Goal: Task Accomplishment & Management: Use online tool/utility

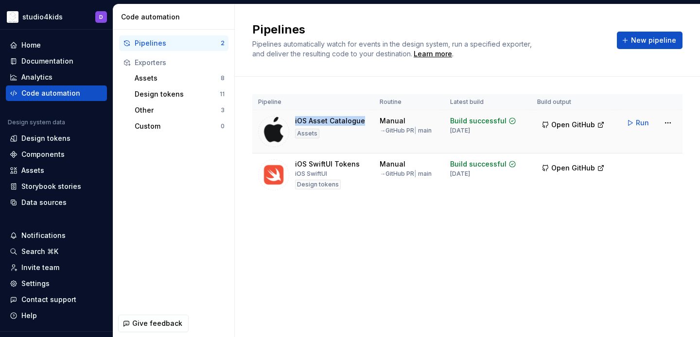
drag, startPoint x: 295, startPoint y: 118, endPoint x: 361, endPoint y: 118, distance: 65.6
click at [361, 118] on div "iOS Asset Catalogue" at bounding box center [330, 121] width 70 height 10
click at [39, 173] on div "Assets" at bounding box center [32, 171] width 23 height 10
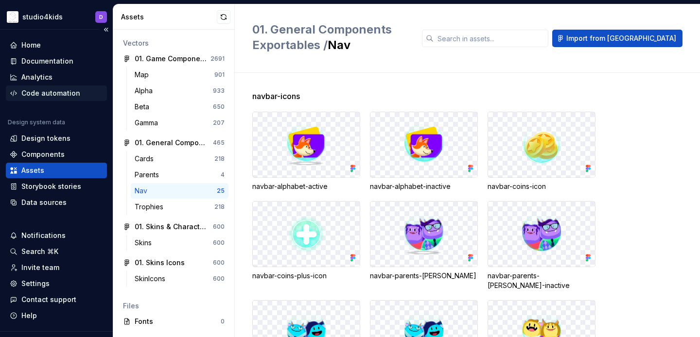
click at [25, 88] on div "Code automation" at bounding box center [50, 93] width 59 height 10
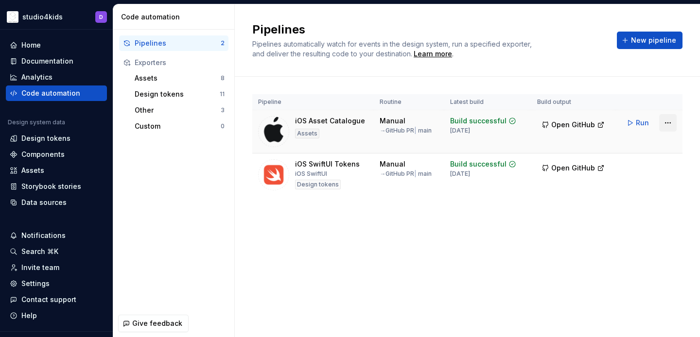
click at [670, 126] on html "studio4kids D Home Documentation Analytics Code automation Design system data D…" at bounding box center [350, 168] width 700 height 337
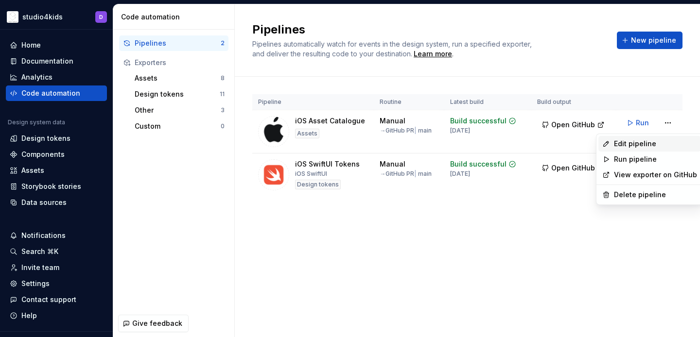
click at [639, 147] on div "Edit pipeline" at bounding box center [655, 144] width 83 height 10
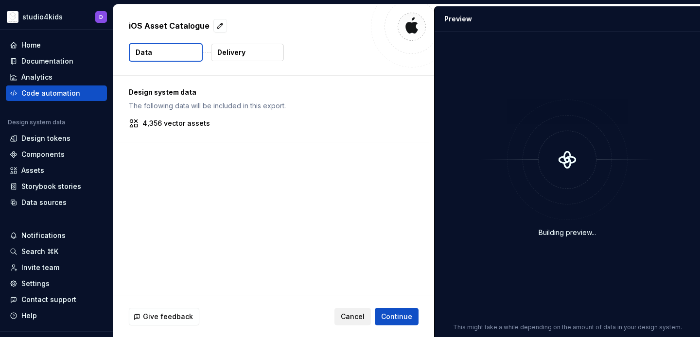
click at [350, 316] on span "Cancel" at bounding box center [353, 317] width 24 height 10
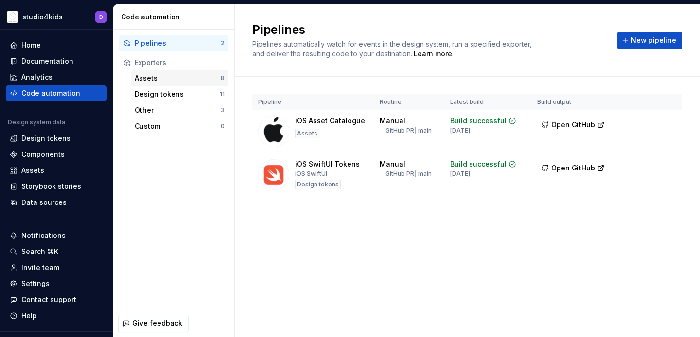
click at [194, 76] on div "Assets" at bounding box center [178, 78] width 86 height 10
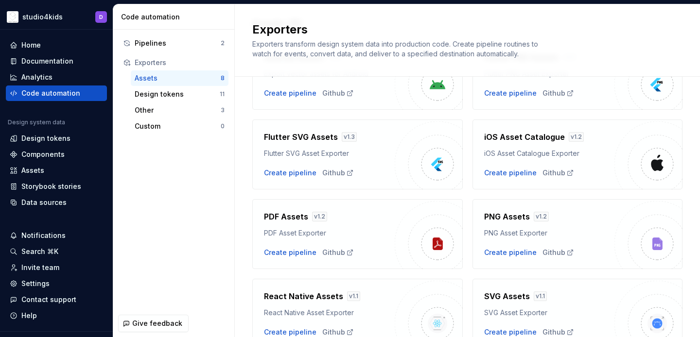
scroll to position [58, 0]
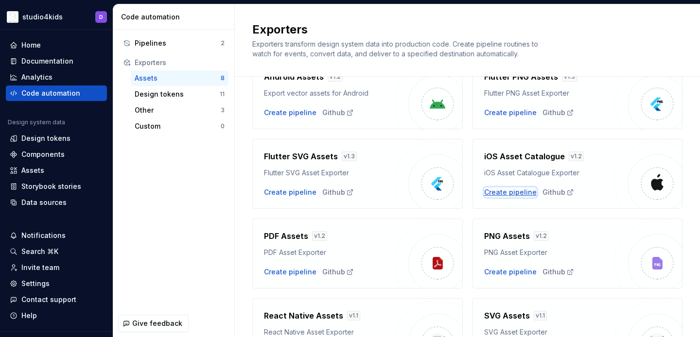
click at [512, 193] on div "Create pipeline" at bounding box center [510, 193] width 52 height 10
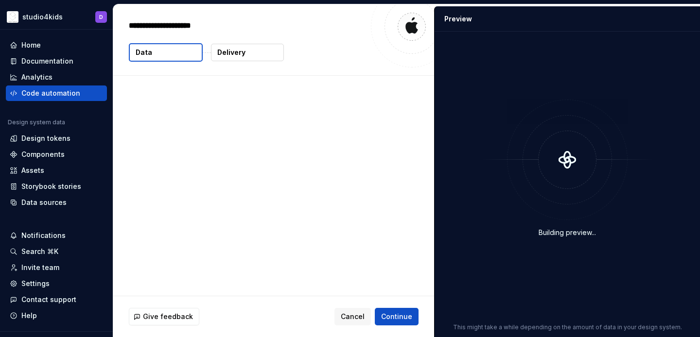
type textarea "*"
click at [348, 312] on span "Cancel" at bounding box center [353, 317] width 24 height 10
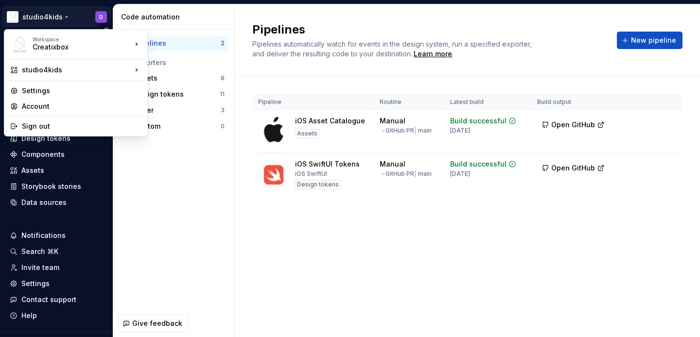
click at [53, 17] on html "studio4kids D Home Documentation Analytics Code automation Design system data D…" at bounding box center [350, 168] width 700 height 337
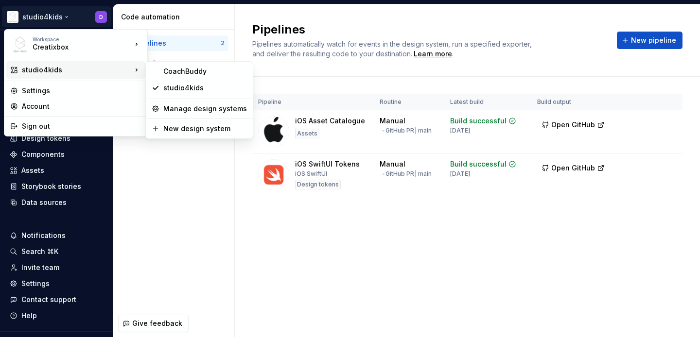
click at [351, 174] on html "studio4kids D Home Documentation Analytics Code automation Design system data D…" at bounding box center [350, 168] width 700 height 337
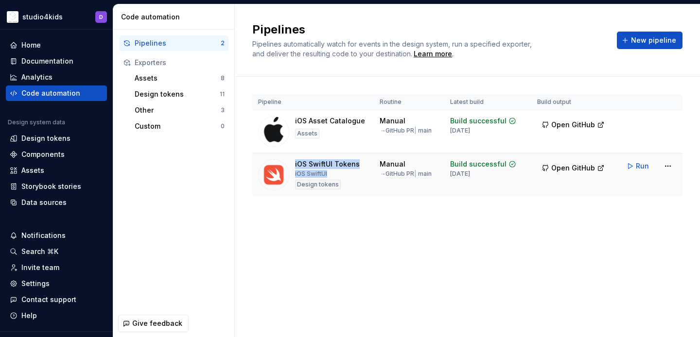
drag, startPoint x: 294, startPoint y: 163, endPoint x: 327, endPoint y: 172, distance: 34.8
click at [327, 172] on div "iOS SwiftUI Tokens iOS SwiftUI Design tokens" at bounding box center [313, 174] width 110 height 31
click at [328, 172] on div "iOS SwiftUI Tokens iOS SwiftUI Design tokens" at bounding box center [327, 174] width 65 height 31
drag, startPoint x: 328, startPoint y: 172, endPoint x: 294, endPoint y: 165, distance: 35.3
click at [294, 165] on div "iOS SwiftUI Tokens iOS SwiftUI Design tokens" at bounding box center [313, 174] width 110 height 31
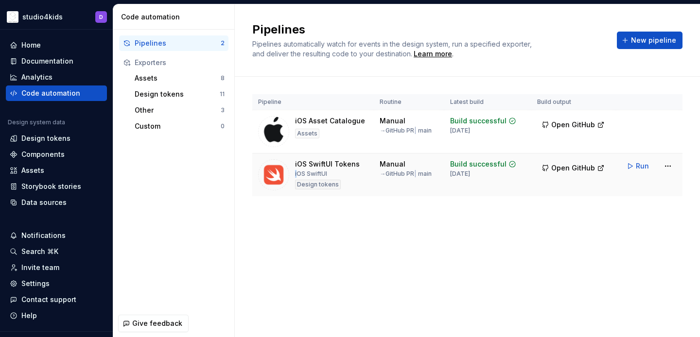
drag, startPoint x: 334, startPoint y: 173, endPoint x: 297, endPoint y: 176, distance: 36.7
click at [297, 176] on div "iOS SwiftUI Tokens iOS SwiftUI Design tokens" at bounding box center [327, 174] width 65 height 31
drag, startPoint x: 362, startPoint y: 120, endPoint x: 294, endPoint y: 124, distance: 67.2
click at [294, 124] on div "iOS Asset Catalogue Assets" at bounding box center [313, 131] width 110 height 31
drag, startPoint x: 294, startPoint y: 164, endPoint x: 355, endPoint y: 161, distance: 60.8
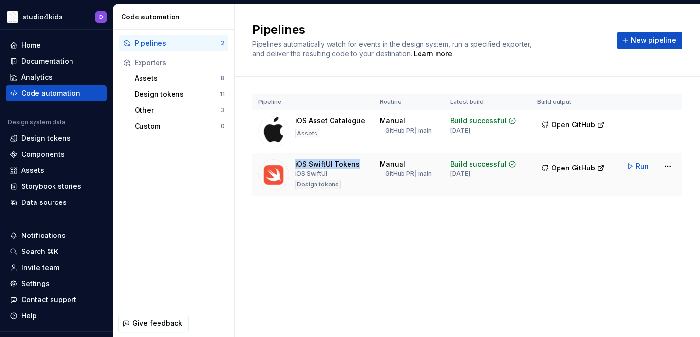
click at [355, 161] on div "iOS SwiftUI Tokens" at bounding box center [327, 164] width 65 height 10
drag, startPoint x: 325, startPoint y: 173, endPoint x: 295, endPoint y: 162, distance: 31.5
click at [295, 162] on div "iOS SwiftUI Tokens iOS SwiftUI Design tokens" at bounding box center [327, 174] width 65 height 31
click at [295, 162] on div "iOS SwiftUI Tokens" at bounding box center [327, 164] width 65 height 10
drag, startPoint x: 295, startPoint y: 162, endPoint x: 328, endPoint y: 177, distance: 35.7
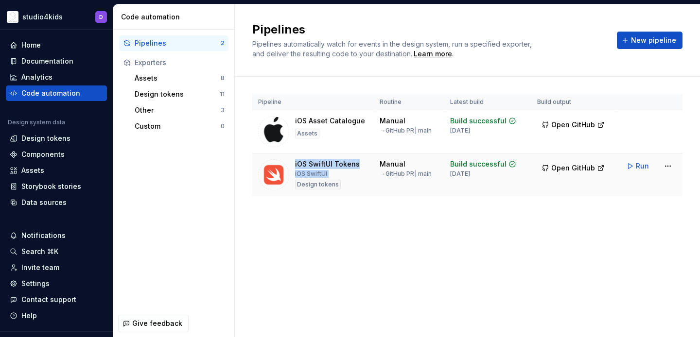
click at [328, 177] on div "iOS SwiftUI Tokens iOS SwiftUI Design tokens" at bounding box center [327, 174] width 65 height 31
click at [375, 221] on div "Pipeline Routine Latest build Build output iOS Asset Catalogue Assets Manual → …" at bounding box center [467, 155] width 430 height 156
click at [397, 173] on div "→ GitHub PR | main" at bounding box center [406, 174] width 52 height 8
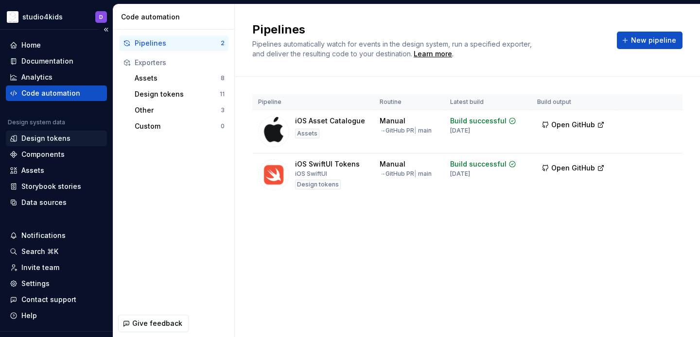
click at [44, 139] on div "Design tokens" at bounding box center [45, 139] width 49 height 10
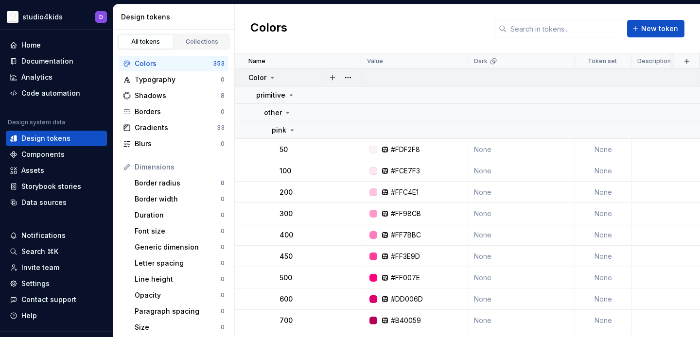
click at [274, 76] on icon at bounding box center [272, 78] width 8 height 8
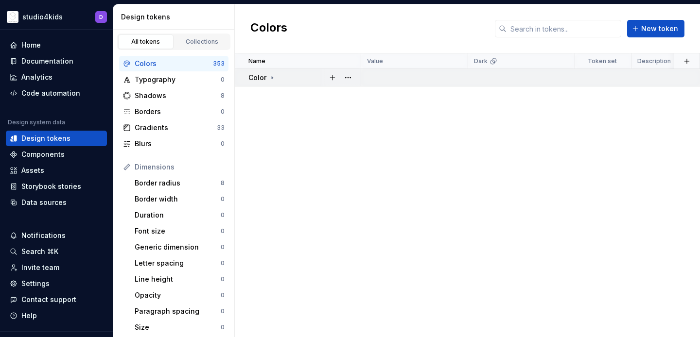
click at [274, 76] on icon at bounding box center [272, 78] width 8 height 8
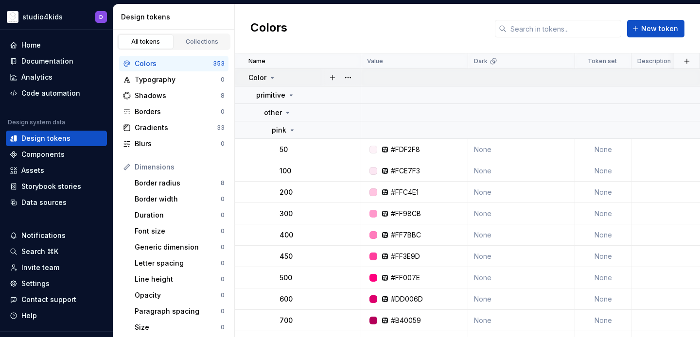
click at [274, 76] on icon at bounding box center [272, 78] width 8 height 8
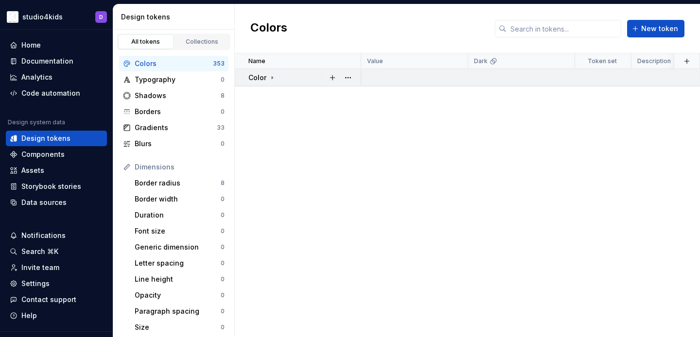
click at [279, 75] on div "Color" at bounding box center [304, 78] width 112 height 10
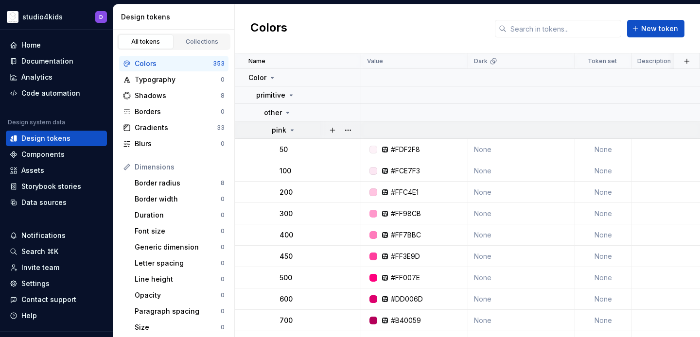
click at [291, 130] on icon at bounding box center [292, 130] width 2 height 1
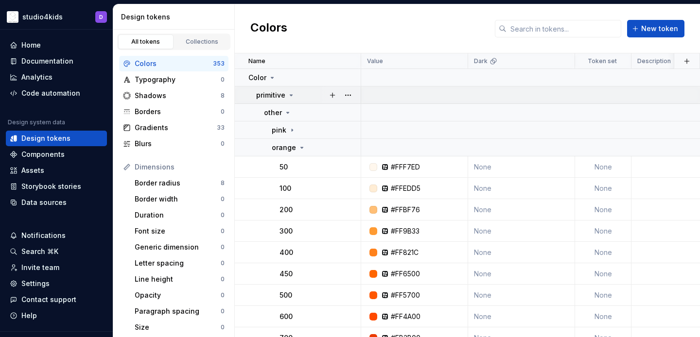
click at [280, 94] on p "primitive" at bounding box center [270, 95] width 29 height 10
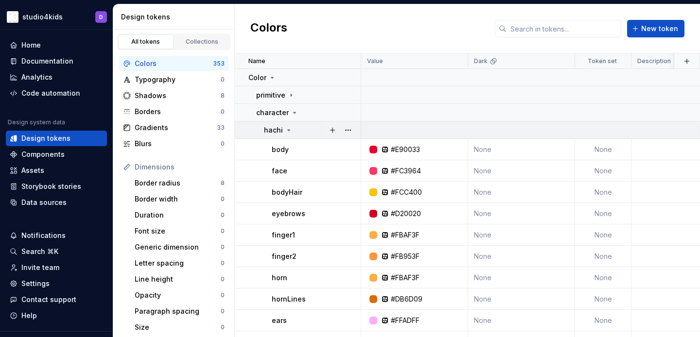
click at [279, 127] on p "hachi" at bounding box center [273, 130] width 19 height 10
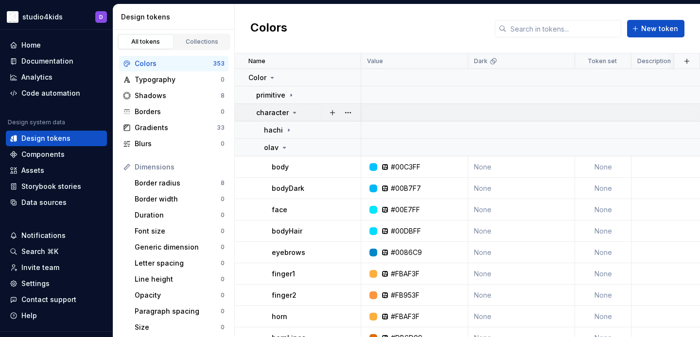
click at [266, 113] on p "character" at bounding box center [272, 113] width 33 height 10
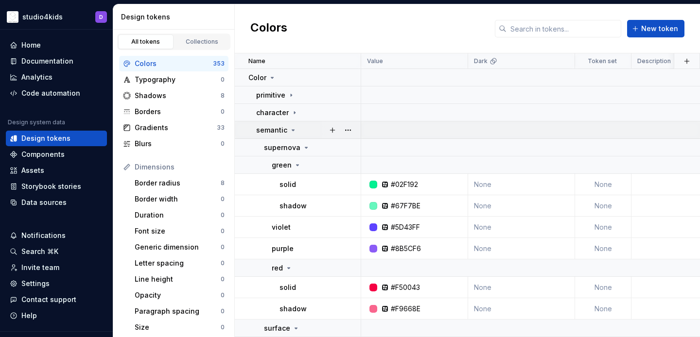
click at [270, 130] on p "semantic" at bounding box center [271, 130] width 31 height 10
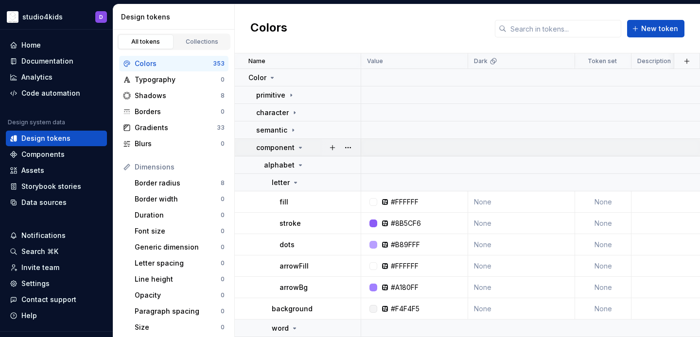
click at [274, 145] on p "component" at bounding box center [275, 148] width 38 height 10
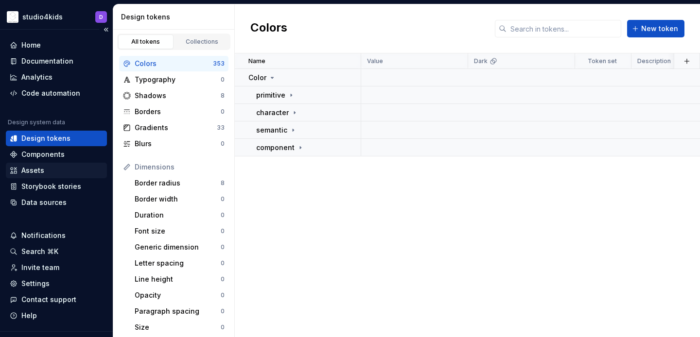
click at [41, 173] on div "Assets" at bounding box center [32, 171] width 23 height 10
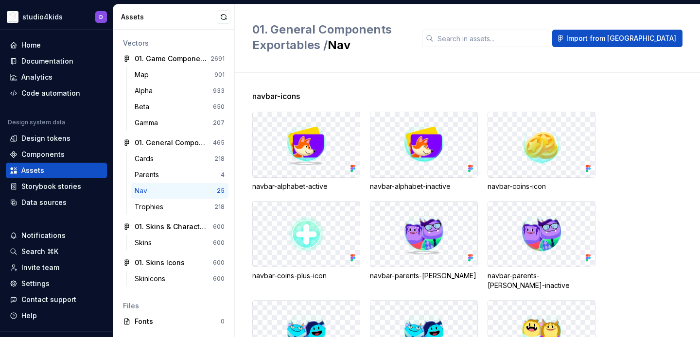
click at [303, 160] on img at bounding box center [306, 145] width 39 height 44
click at [58, 95] on div "Code automation" at bounding box center [50, 93] width 59 height 10
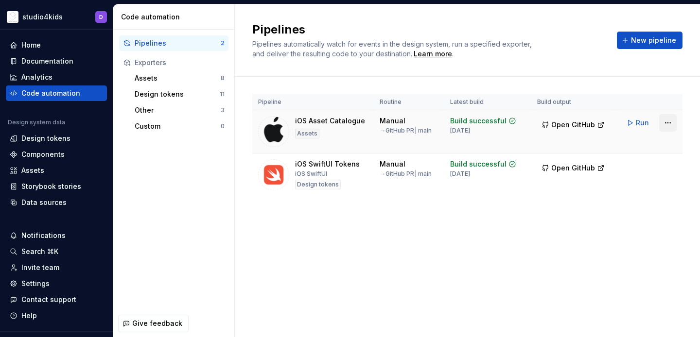
click at [669, 121] on html "studio4kids D Home Documentation Analytics Code automation Design system data D…" at bounding box center [350, 168] width 700 height 337
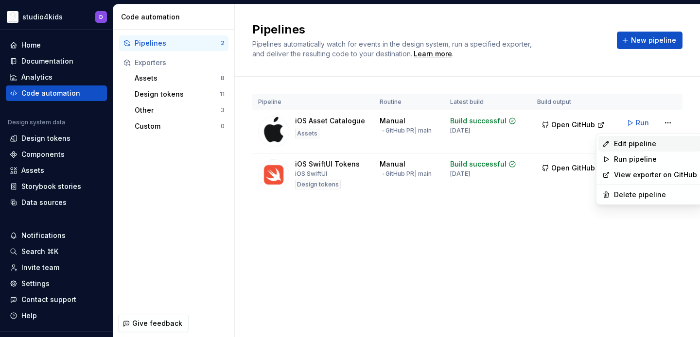
click at [635, 140] on div "Edit pipeline" at bounding box center [655, 144] width 83 height 10
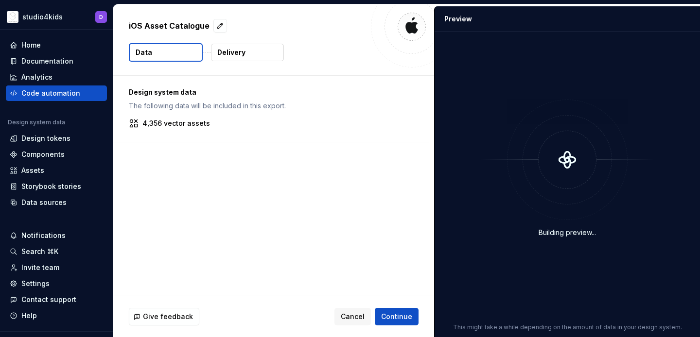
click at [253, 54] on button "Delivery" at bounding box center [247, 52] width 73 height 17
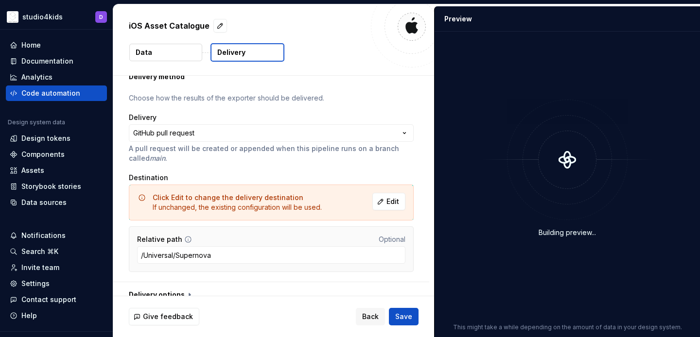
scroll to position [50, 0]
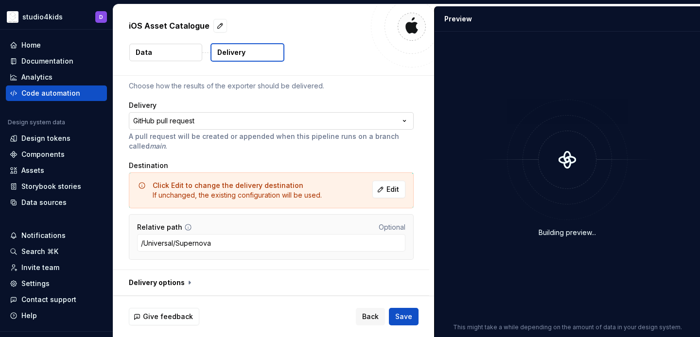
click at [408, 119] on html "**********" at bounding box center [350, 168] width 700 height 337
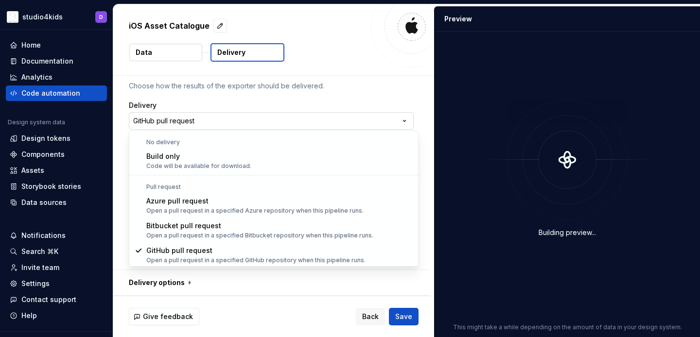
scroll to position [0, 0]
click at [410, 84] on html "**********" at bounding box center [350, 168] width 700 height 337
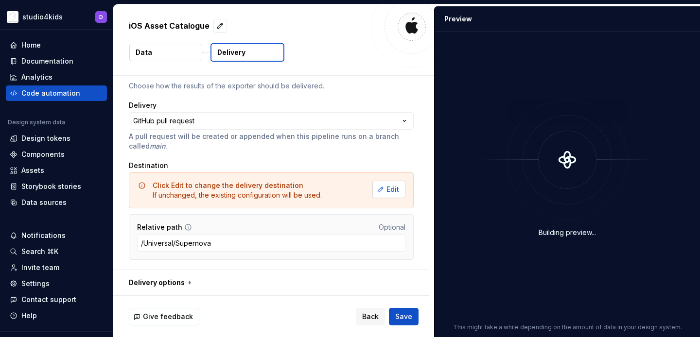
click at [396, 187] on span "Edit" at bounding box center [392, 190] width 13 height 10
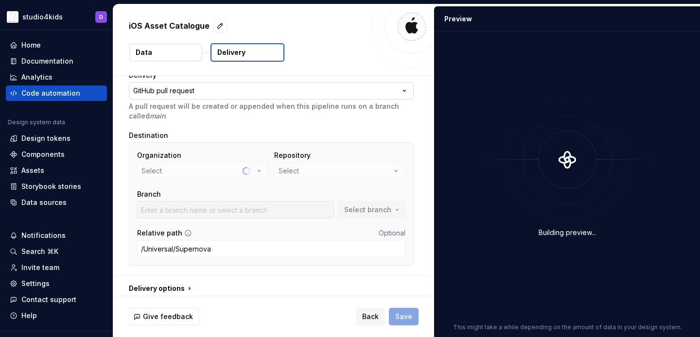
scroll to position [83, 0]
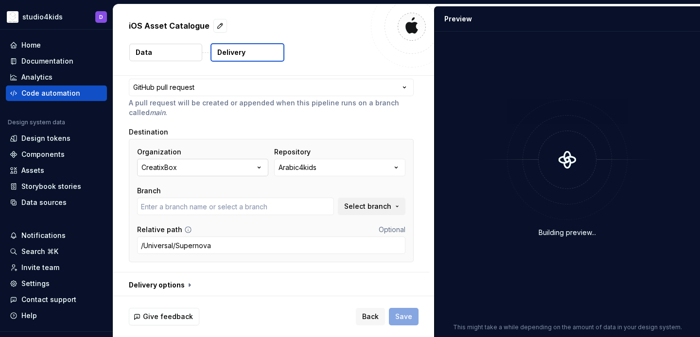
type input "develop"
click at [263, 171] on icon "button" at bounding box center [259, 168] width 10 height 10
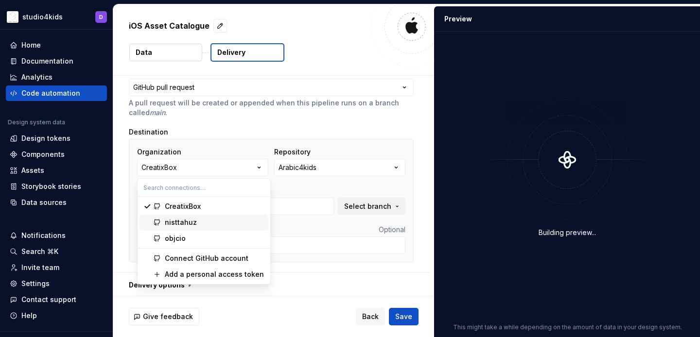
click at [237, 224] on div "nisttahuz" at bounding box center [215, 223] width 100 height 10
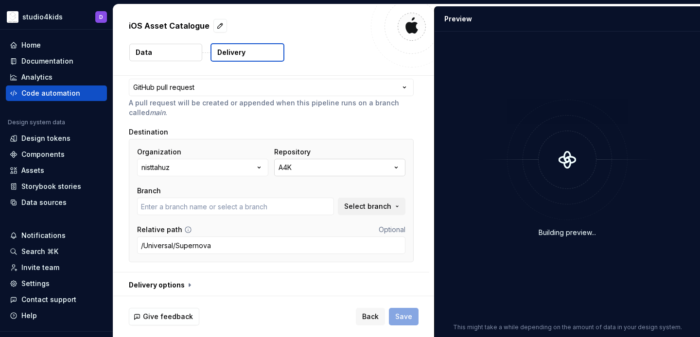
type input "main"
click at [401, 169] on icon "button" at bounding box center [396, 168] width 10 height 10
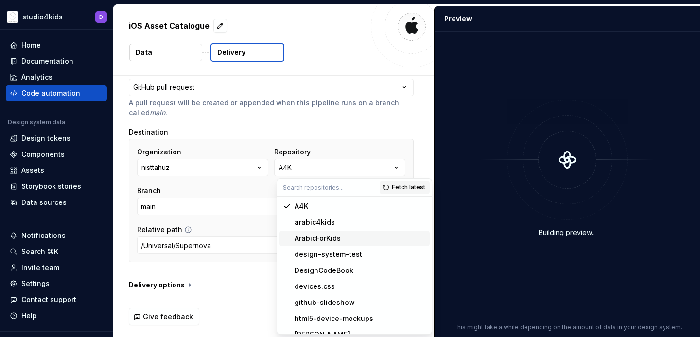
click at [363, 233] on span "ArabicForKids" at bounding box center [354, 239] width 151 height 16
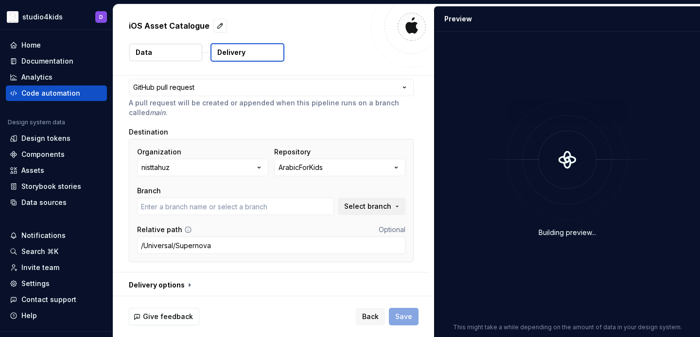
type input "main"
click at [357, 207] on span "Select branch" at bounding box center [367, 207] width 47 height 10
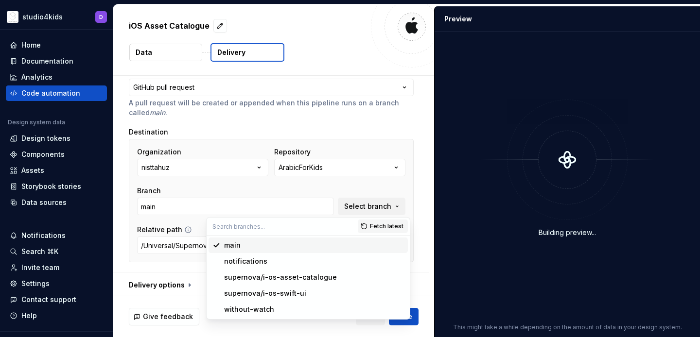
click at [321, 186] on div "Branch" at bounding box center [235, 191] width 197 height 10
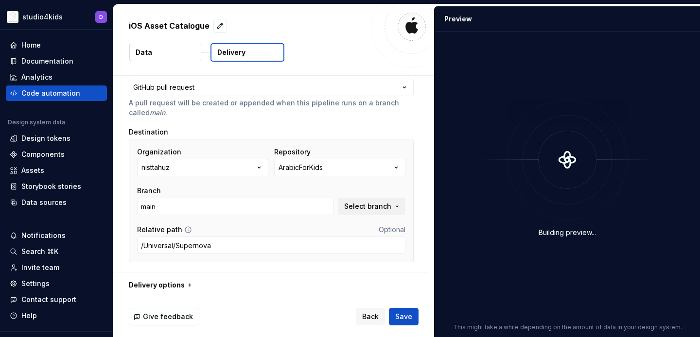
scroll to position [86, 0]
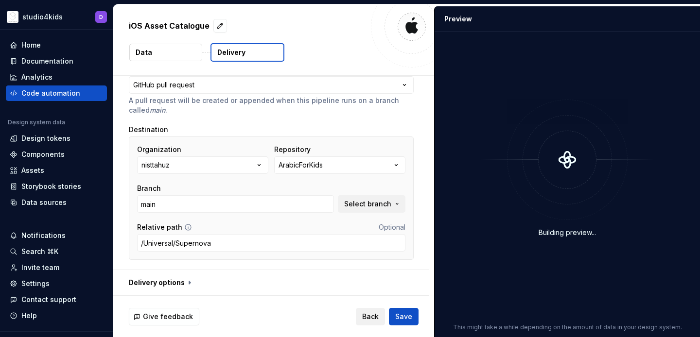
click at [369, 317] on span "Back" at bounding box center [370, 317] width 17 height 10
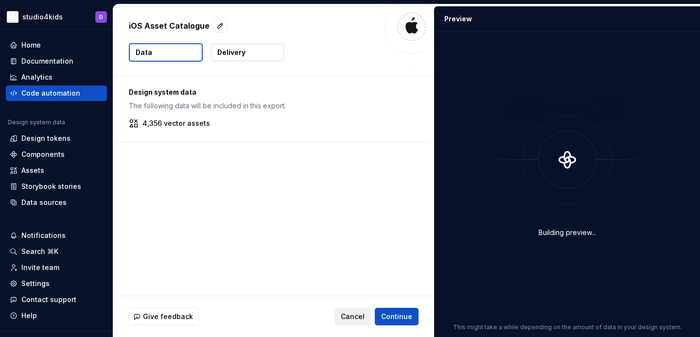
click at [347, 318] on span "Cancel" at bounding box center [353, 317] width 24 height 10
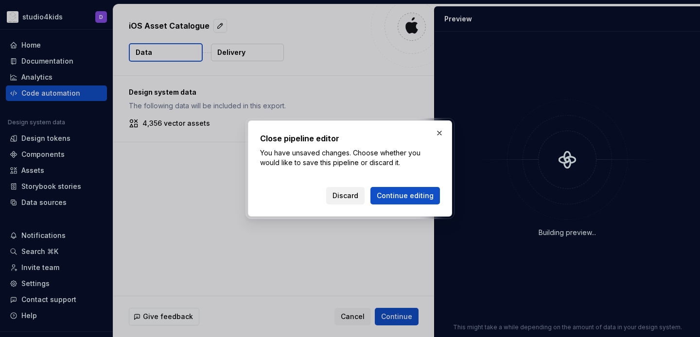
click at [338, 196] on span "Discard" at bounding box center [345, 196] width 26 height 10
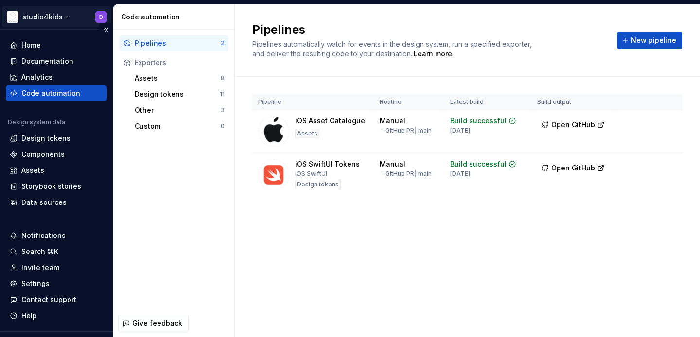
click at [62, 17] on html "studio4kids D Home Documentation Analytics Code automation Design system data D…" at bounding box center [350, 168] width 700 height 337
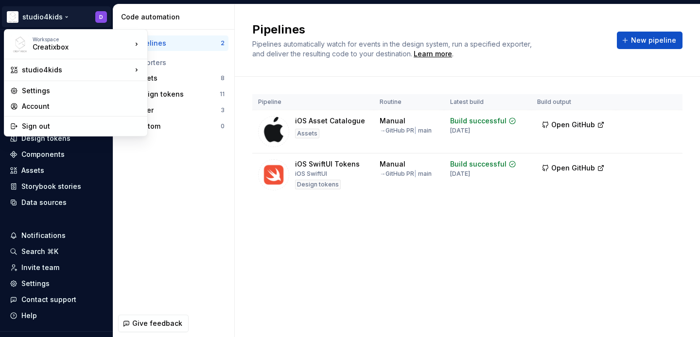
click at [171, 217] on html "studio4kids D Home Documentation Analytics Code automation Design system data D…" at bounding box center [350, 168] width 700 height 337
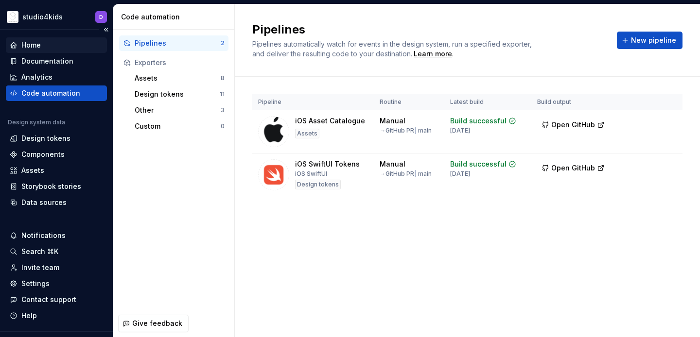
click at [46, 44] on div "Home" at bounding box center [56, 45] width 93 height 10
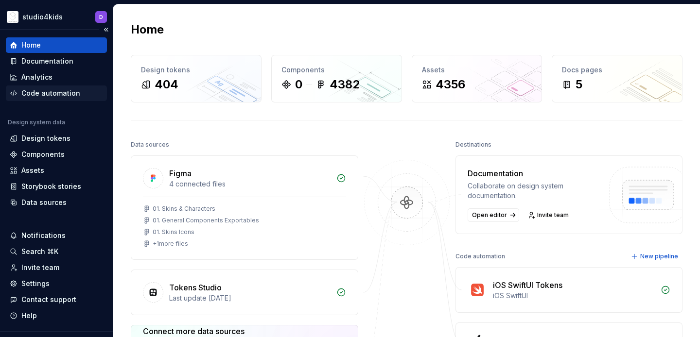
click at [43, 96] on div "Code automation" at bounding box center [50, 93] width 59 height 10
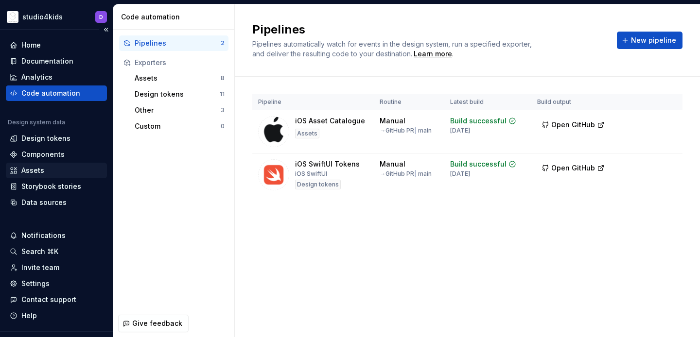
click at [44, 169] on div "Assets" at bounding box center [56, 171] width 93 height 10
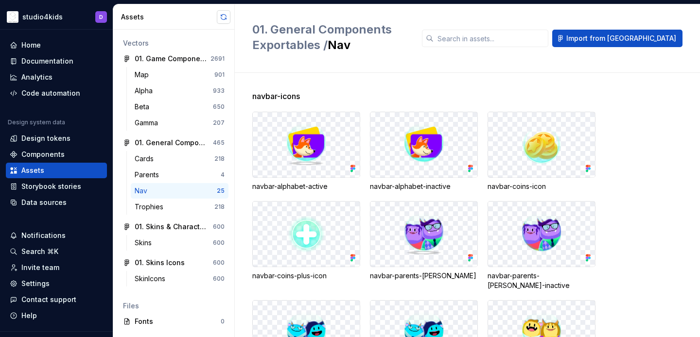
click at [222, 20] on button "button" at bounding box center [224, 17] width 14 height 14
click at [155, 204] on div "Trophies" at bounding box center [151, 207] width 33 height 10
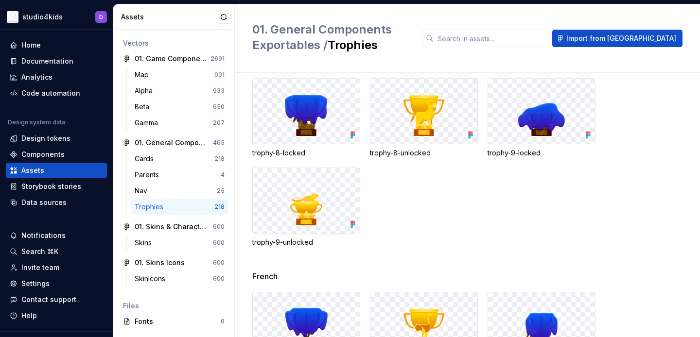
scroll to position [5021, 0]
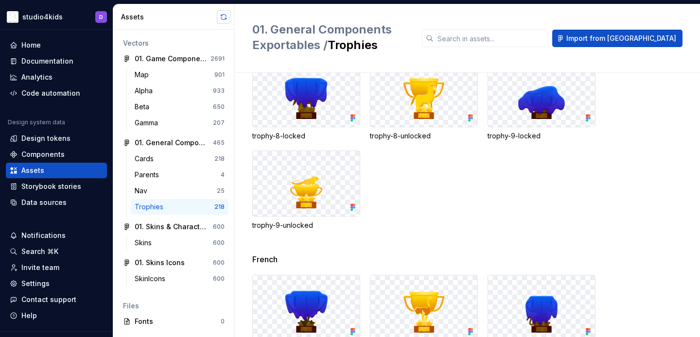
click at [223, 21] on button "button" at bounding box center [224, 17] width 14 height 14
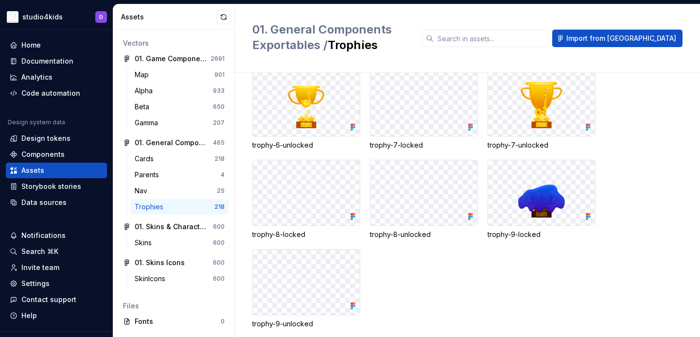
scroll to position [6582, 0]
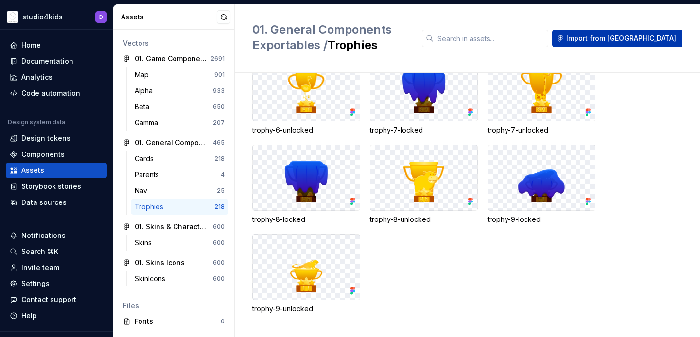
click at [643, 41] on span "Import from [GEOGRAPHIC_DATA]" at bounding box center [621, 39] width 110 height 10
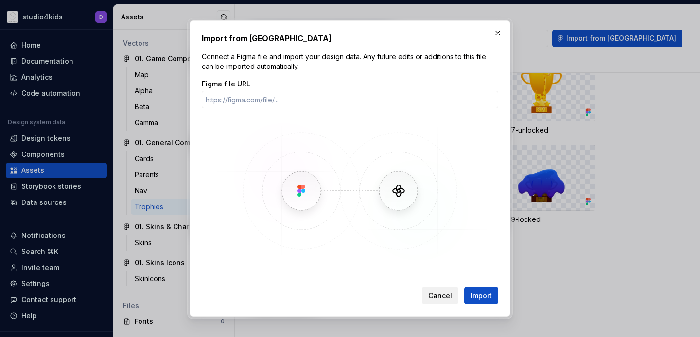
click at [429, 296] on button "Cancel" at bounding box center [440, 295] width 36 height 17
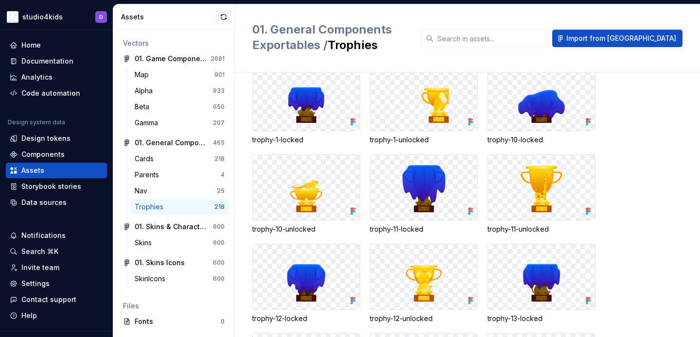
scroll to position [0, 0]
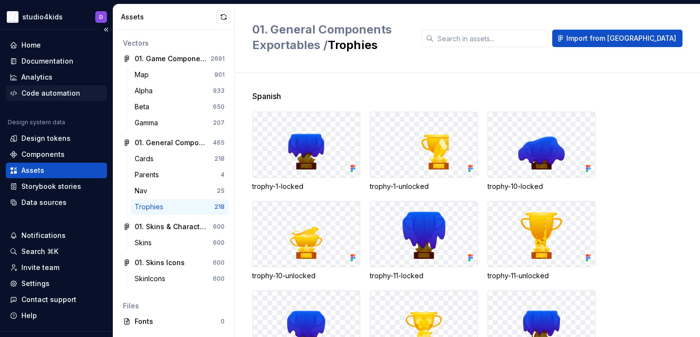
click at [57, 95] on div "Code automation" at bounding box center [50, 93] width 59 height 10
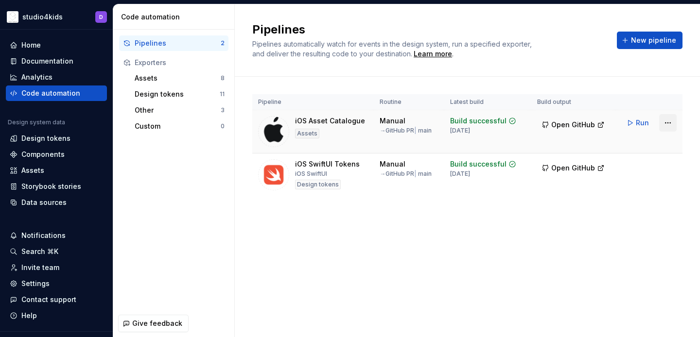
click at [664, 127] on html "studio4kids D Home Documentation Analytics Code automation Design system data D…" at bounding box center [350, 168] width 700 height 337
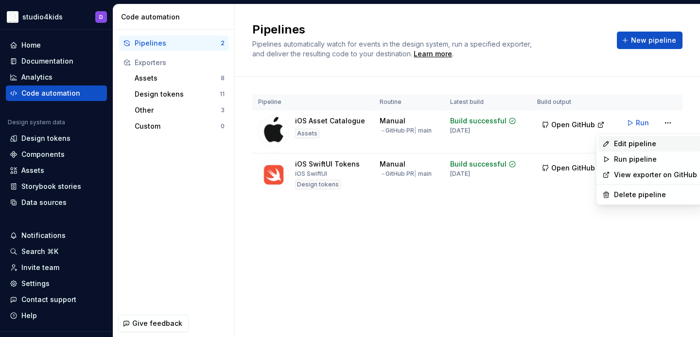
click at [631, 146] on div "Edit pipeline" at bounding box center [655, 144] width 83 height 10
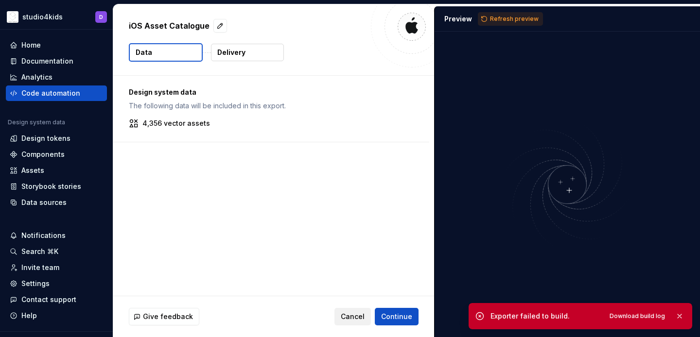
click at [350, 317] on span "Cancel" at bounding box center [353, 317] width 24 height 10
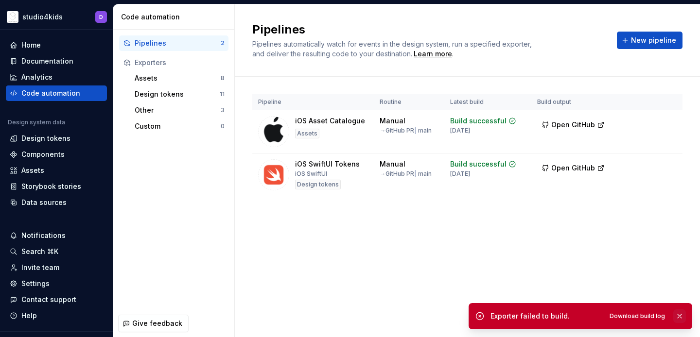
click at [678, 317] on button "button" at bounding box center [679, 317] width 13 height 14
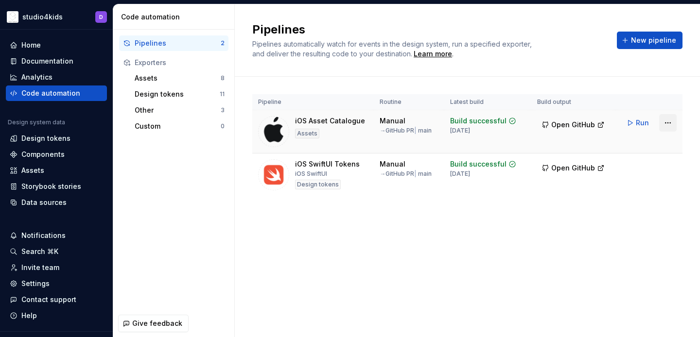
click at [665, 122] on html "studio4kids D Home Documentation Analytics Code automation Design system data D…" at bounding box center [350, 168] width 700 height 337
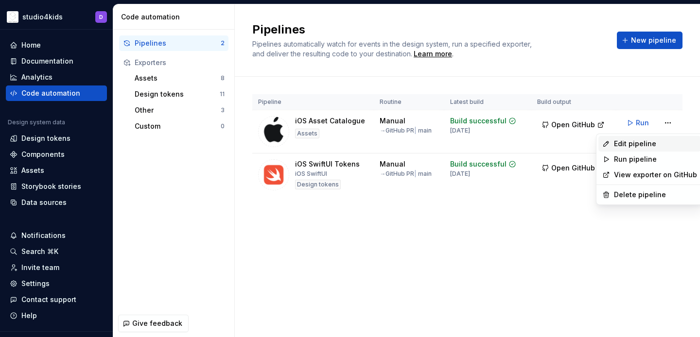
click at [636, 143] on div "Edit pipeline" at bounding box center [655, 144] width 83 height 10
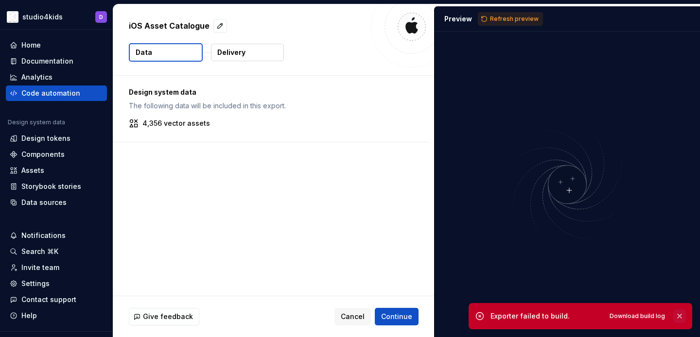
click at [679, 315] on button "button" at bounding box center [679, 317] width 13 height 14
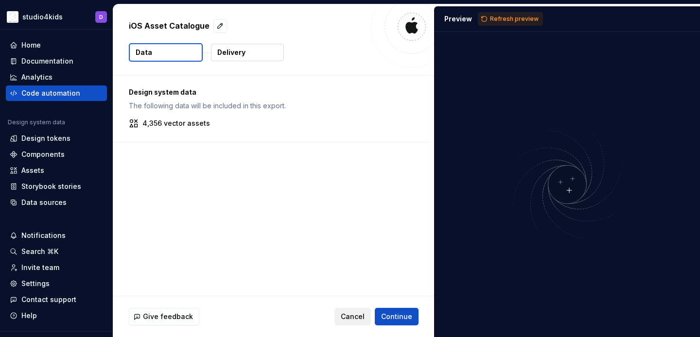
click at [348, 313] on span "Cancel" at bounding box center [353, 317] width 24 height 10
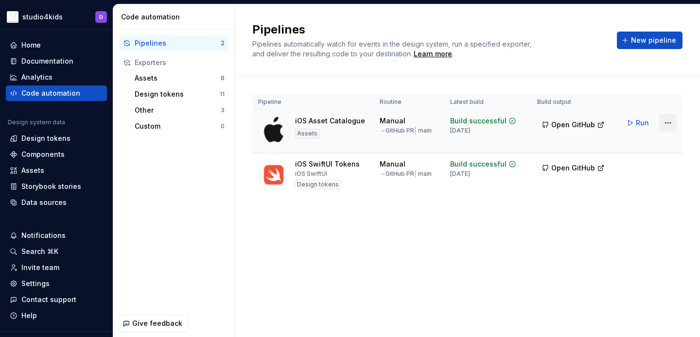
click at [664, 124] on html "studio4kids D Home Documentation Analytics Code automation Design system data D…" at bounding box center [350, 168] width 700 height 337
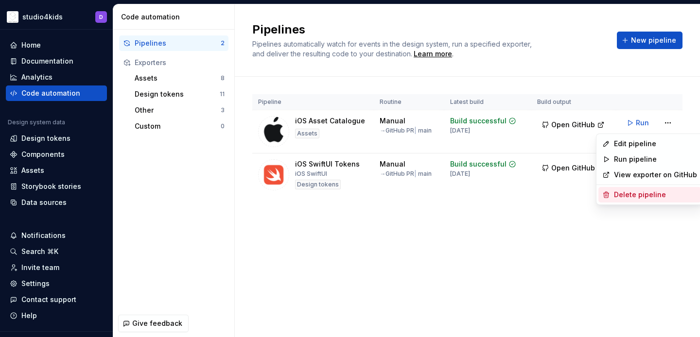
click at [616, 199] on div "Delete pipeline" at bounding box center [655, 195] width 83 height 10
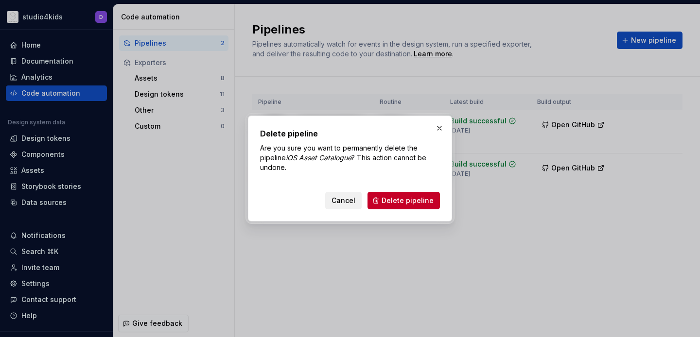
click at [337, 200] on span "Cancel" at bounding box center [343, 201] width 24 height 10
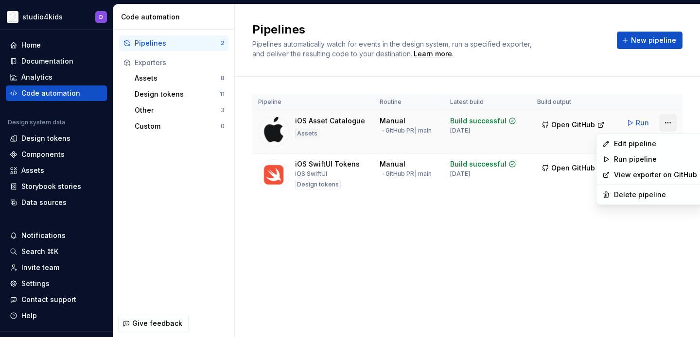
click at [665, 121] on html "studio4kids D Home Documentation Analytics Code automation Design system data D…" at bounding box center [350, 168] width 700 height 337
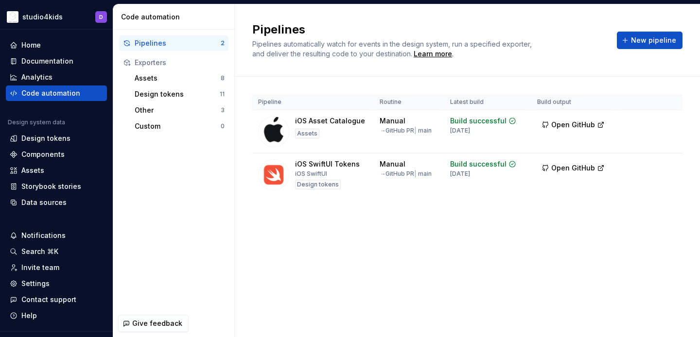
click at [561, 215] on html "studio4kids D Home Documentation Analytics Code automation Design system data D…" at bounding box center [350, 168] width 700 height 337
click at [29, 59] on div "Documentation" at bounding box center [47, 61] width 52 height 10
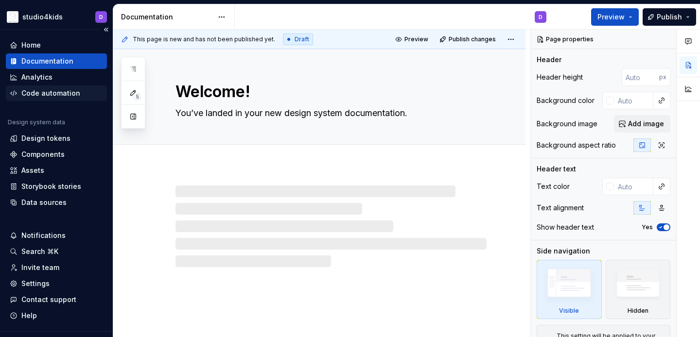
click at [44, 94] on div "Code automation" at bounding box center [50, 93] width 59 height 10
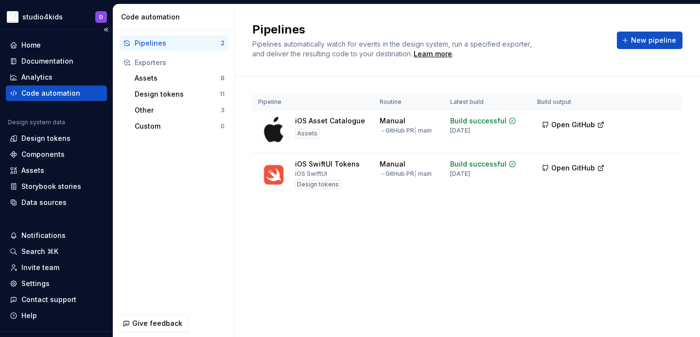
click at [46, 95] on div "Code automation" at bounding box center [50, 93] width 59 height 10
click at [152, 84] on div "Assets 8" at bounding box center [180, 78] width 98 height 16
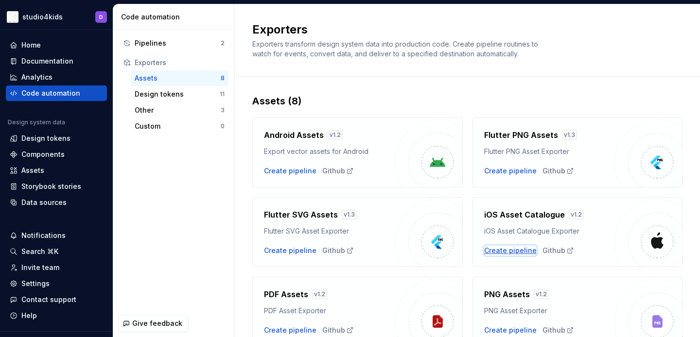
click at [512, 252] on div "Create pipeline" at bounding box center [510, 251] width 52 height 10
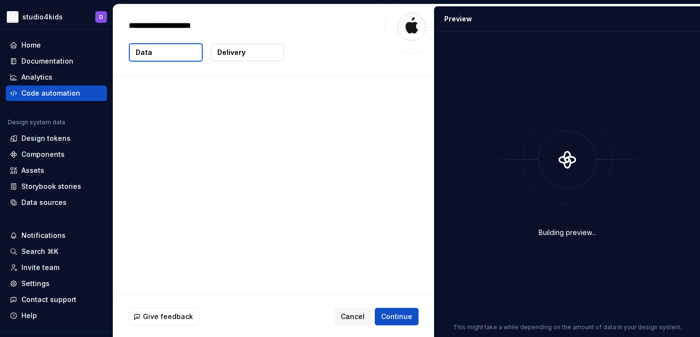
type textarea "*"
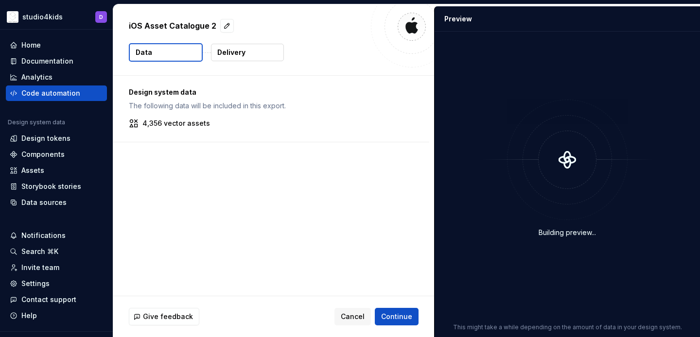
drag, startPoint x: 360, startPoint y: 314, endPoint x: 366, endPoint y: 247, distance: 67.4
click at [367, 248] on div "iOS Asset Catalogue 2 Data Delivery Design system data The following data will …" at bounding box center [273, 170] width 321 height 333
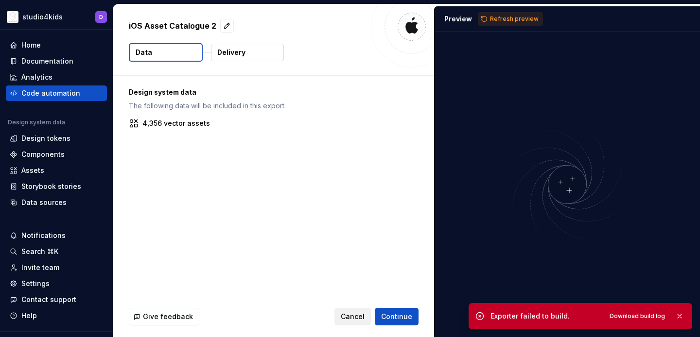
click at [353, 316] on span "Cancel" at bounding box center [353, 317] width 24 height 10
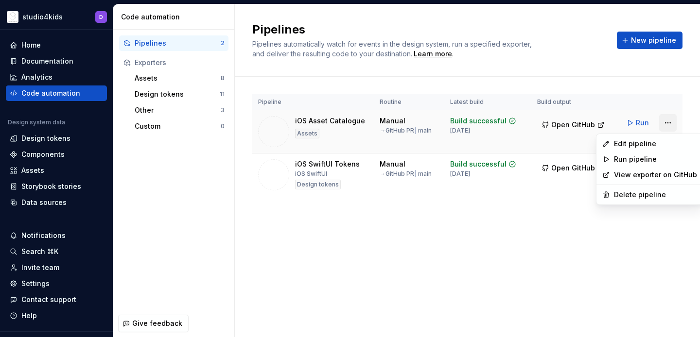
click at [668, 122] on html "studio4kids D Home Documentation Analytics Code automation Design system data D…" at bounding box center [350, 168] width 700 height 337
click at [638, 141] on div "Edit pipeline" at bounding box center [655, 144] width 83 height 10
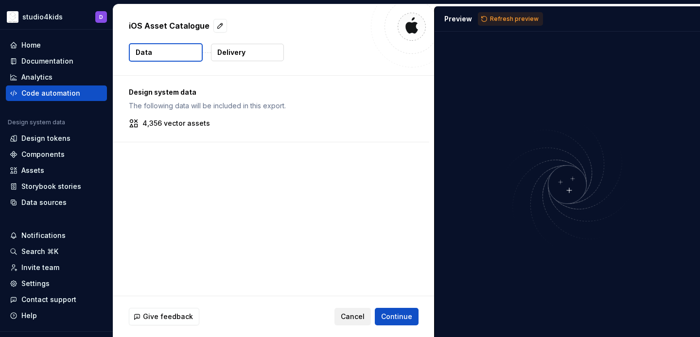
click at [357, 315] on span "Cancel" at bounding box center [353, 317] width 24 height 10
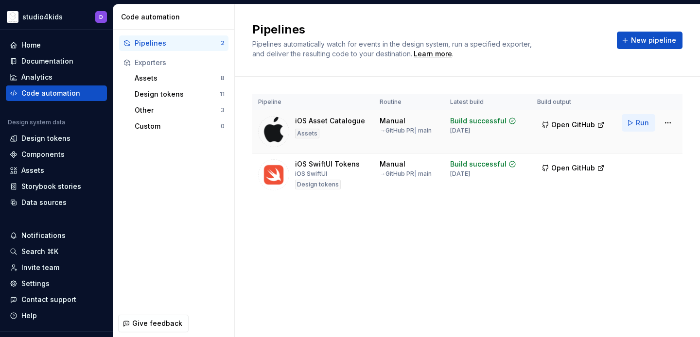
click at [633, 124] on button "Run" at bounding box center [639, 122] width 34 height 17
